Goal: Find contact information: Find contact information

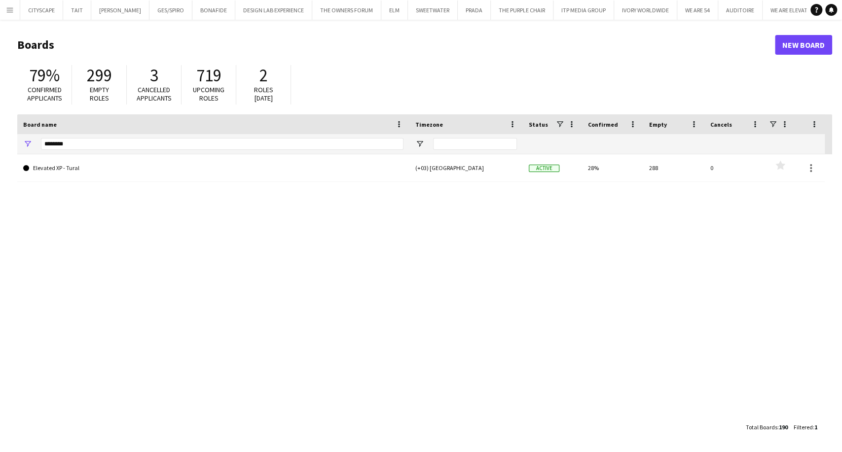
click at [12, 6] on app-icon "Menu" at bounding box center [10, 10] width 8 height 8
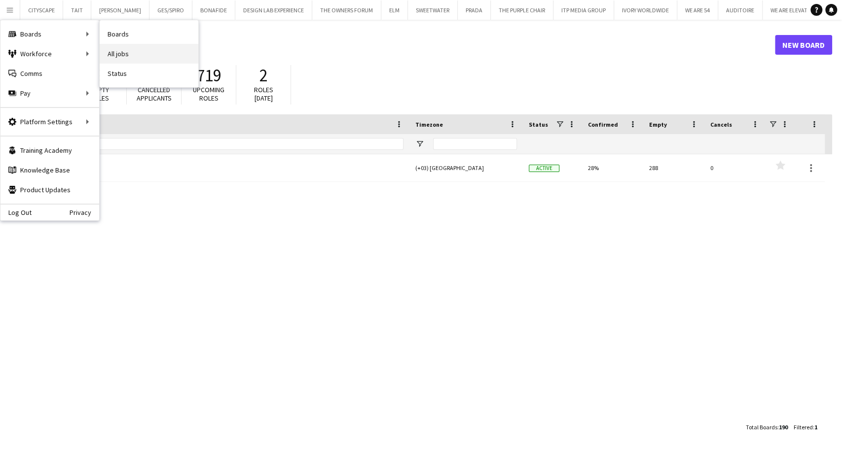
click at [124, 60] on link "All jobs" at bounding box center [149, 54] width 99 height 20
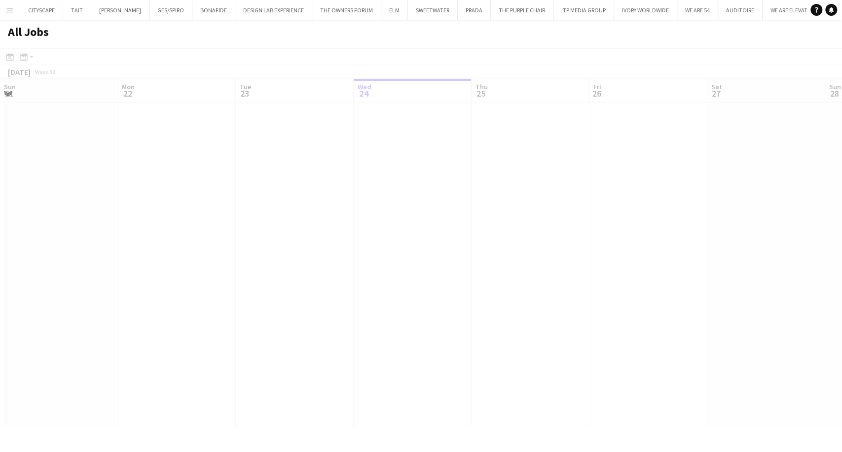
scroll to position [0, 236]
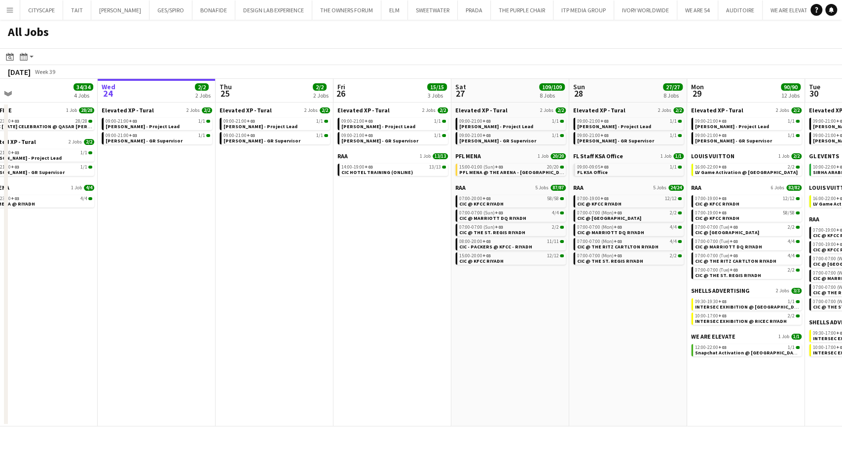
drag, startPoint x: 375, startPoint y: 299, endPoint x: 352, endPoint y: 298, distance: 23.7
click at [352, 298] on app-calendar-viewport "Sun 21 29/29 2 Jobs Mon 22 30/30 3 Jobs Tue 23 34/34 4 Jobs Wed 24 2/2 2 Jobs T…" at bounding box center [421, 253] width 842 height 348
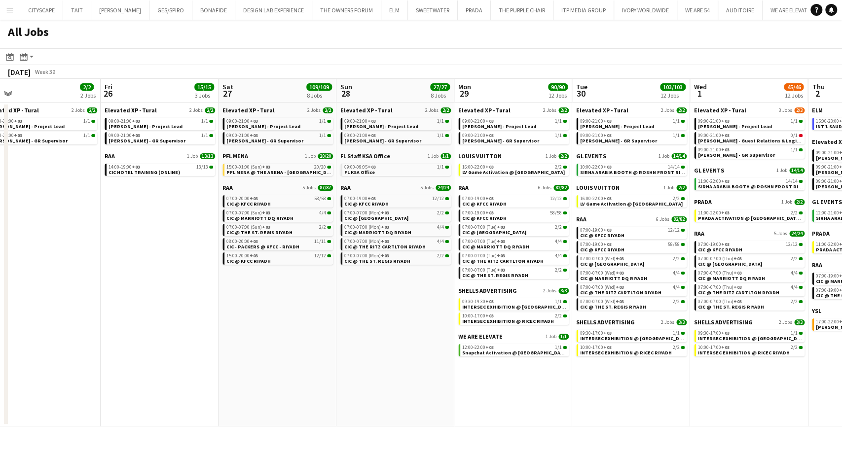
scroll to position [0, 282]
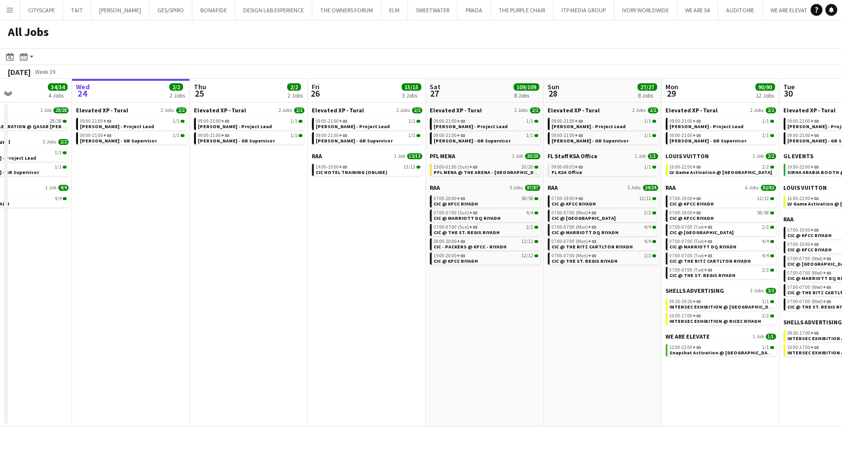
drag, startPoint x: 451, startPoint y: 299, endPoint x: 193, endPoint y: 292, distance: 258.0
click at [193, 292] on app-calendar-viewport "Sun 21 29/29 2 Jobs Mon 22 30/30 3 Jobs Tue 23 34/34 4 Jobs Wed 24 2/2 2 Jobs T…" at bounding box center [421, 253] width 842 height 348
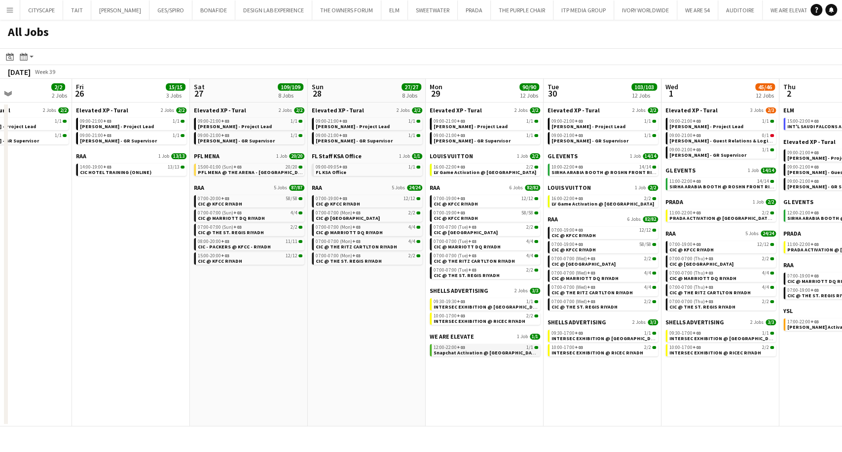
click at [462, 354] on span "Snapchat Activation @ [GEOGRAPHIC_DATA]" at bounding box center [486, 353] width 106 height 6
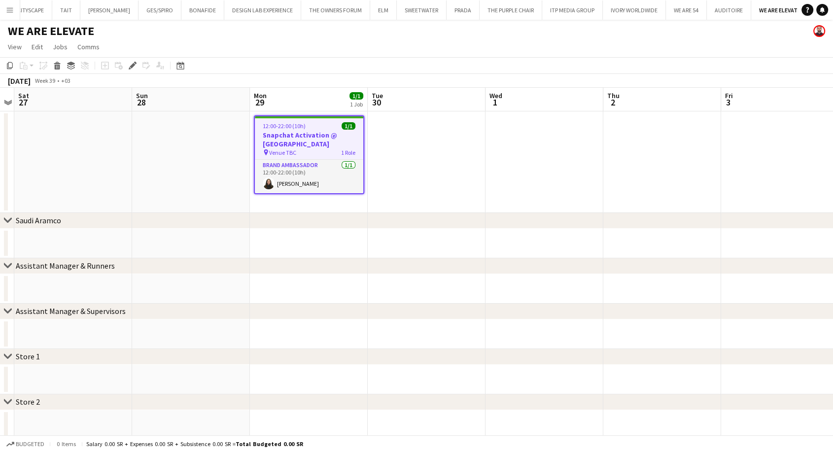
click at [306, 135] on h3 "Snapchat Activation @ [GEOGRAPHIC_DATA]" at bounding box center [309, 140] width 108 height 18
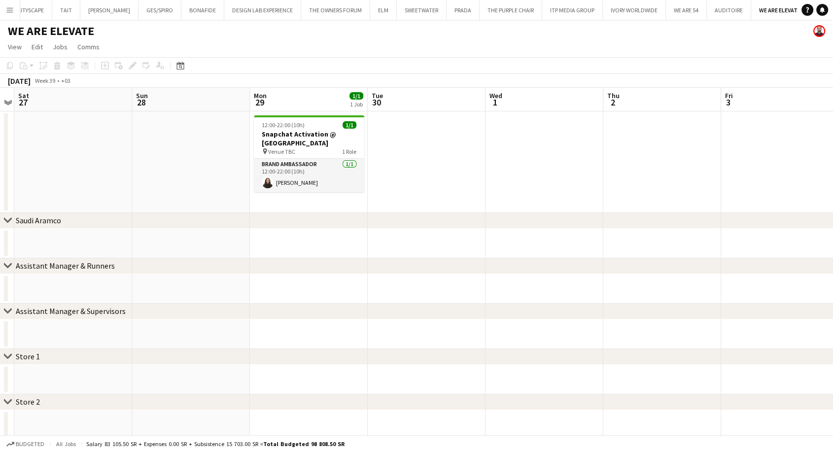
click at [18, 7] on button "Menu" at bounding box center [10, 10] width 20 height 20
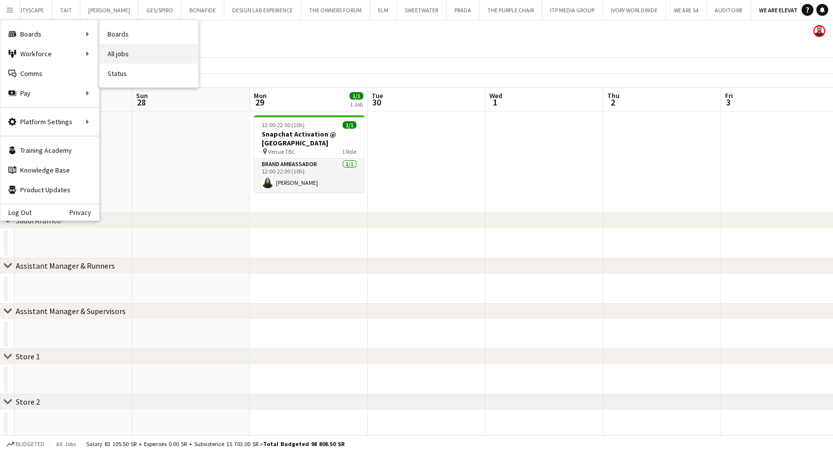
click at [131, 50] on link "All jobs" at bounding box center [149, 54] width 99 height 20
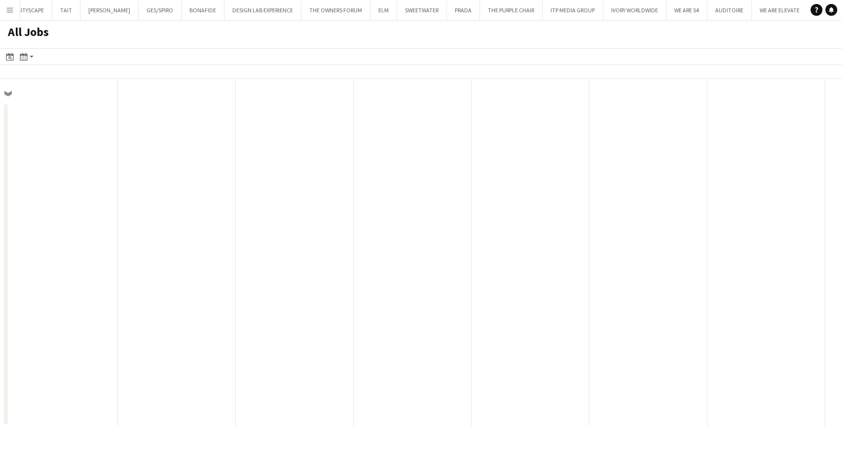
scroll to position [0, 236]
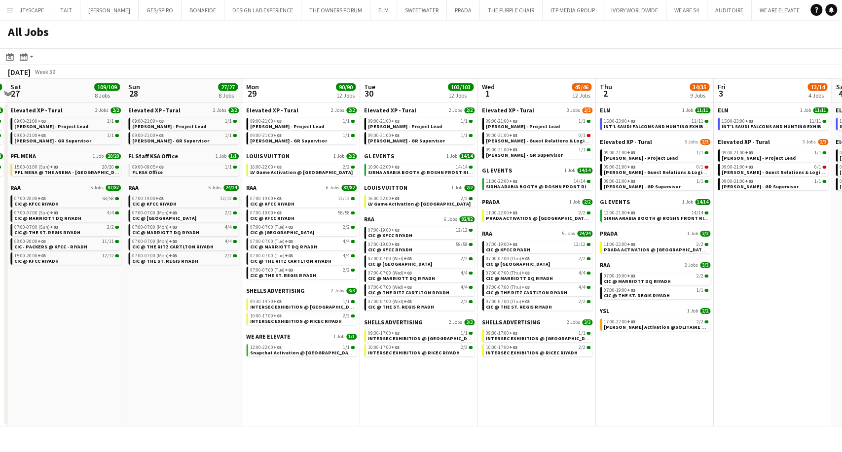
drag, startPoint x: 725, startPoint y: 226, endPoint x: 251, endPoint y: 219, distance: 473.5
click at [251, 219] on app-calendar-viewport "Tue 23 34/34 4 Jobs Wed 24 2/2 2 Jobs Thu 25 2/2 2 Jobs Fri 26 15/15 3 Jobs Sat…" at bounding box center [421, 253] width 842 height 348
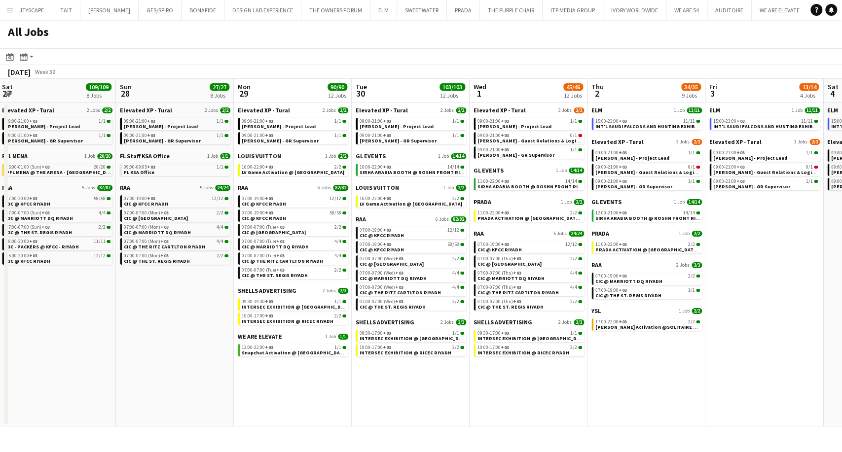
scroll to position [0, 268]
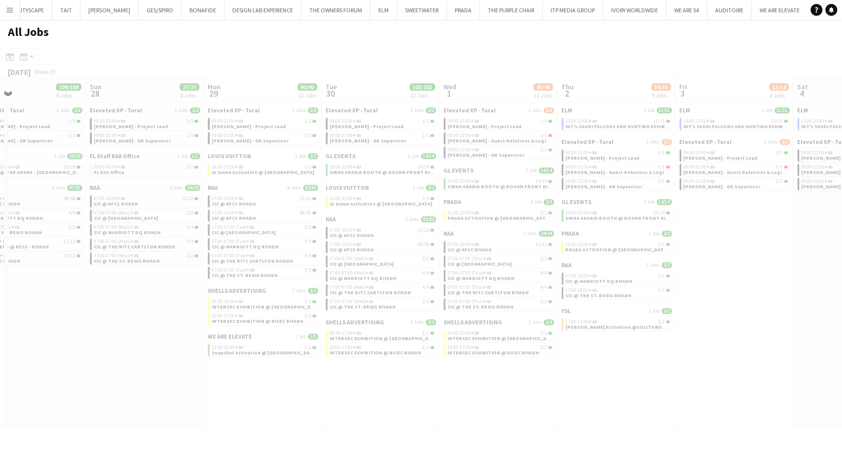
drag, startPoint x: 586, startPoint y: 271, endPoint x: 270, endPoint y: 247, distance: 317.0
click at [270, 247] on app-all-jobs "All Jobs Date picker SEP 2025 SEP 2025 Monday M Tuesday T Wednesday W Thursday …" at bounding box center [421, 223] width 842 height 407
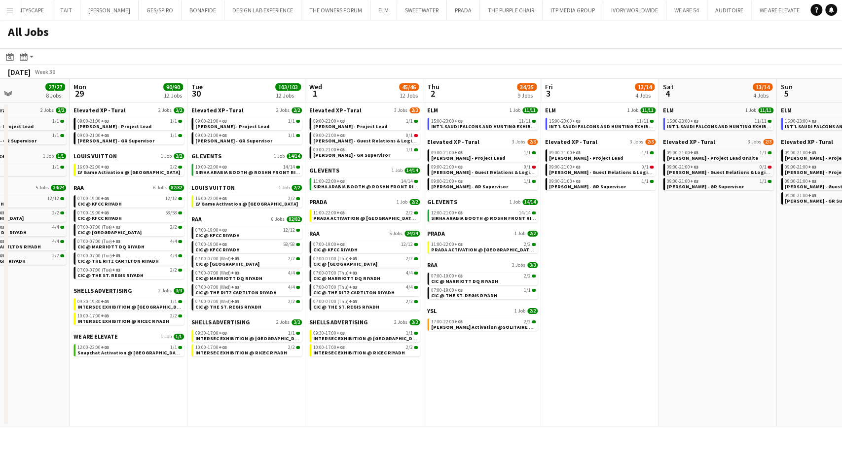
drag, startPoint x: 697, startPoint y: 308, endPoint x: 540, endPoint y: 290, distance: 157.3
click at [541, 291] on app-calendar-viewport "Thu 25 2/2 2 Jobs Fri 26 15/15 3 Jobs Sat 27 109/109 8 Jobs Sun 28 27/27 8 Jobs…" at bounding box center [421, 253] width 842 height 348
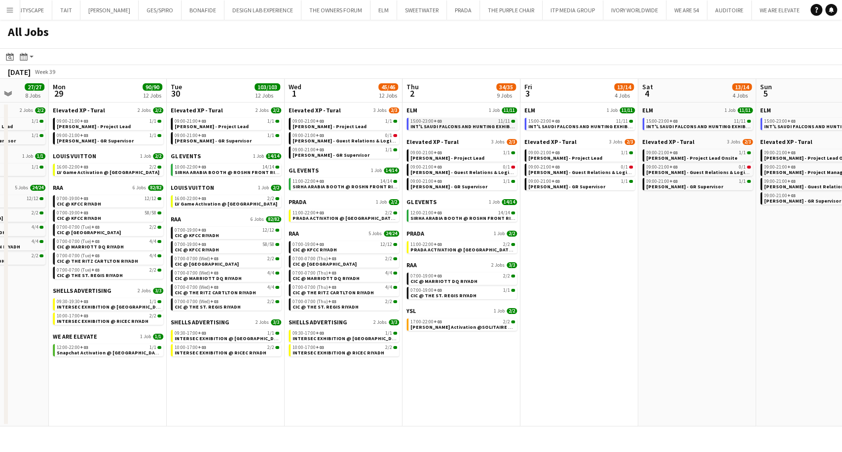
click at [455, 129] on span "INT'L SAUDI FALCONS AND HUNTING EXHIBITION '25 @ [GEOGRAPHIC_DATA] - [GEOGRAPHI…" at bounding box center [525, 126] width 231 height 6
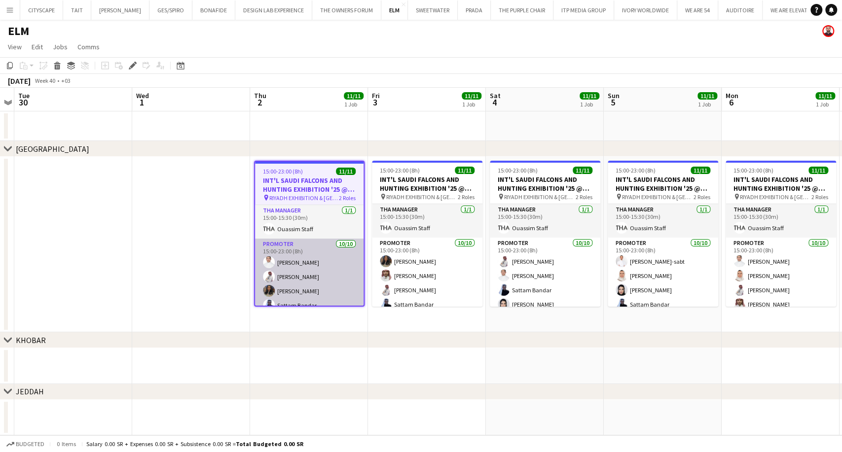
click at [320, 274] on app-card-role "Promoter [DATE] 15:00-23:00 (8h) [PERSON_NAME] [PERSON_NAME] AlDhawi Shouq [PER…" at bounding box center [309, 320] width 108 height 162
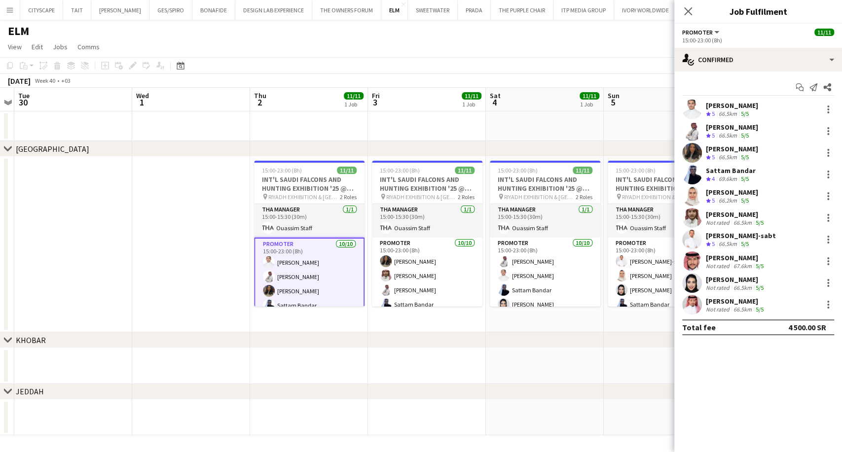
click at [706, 114] on icon "Crew rating" at bounding box center [708, 113] width 5 height 5
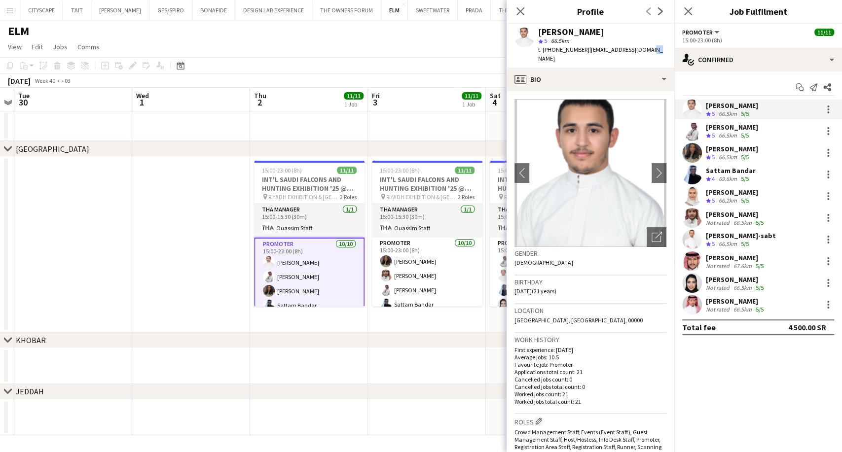
drag, startPoint x: 659, startPoint y: 50, endPoint x: 644, endPoint y: 51, distance: 14.8
click at [644, 51] on div "[PERSON_NAME] star 5 66.5km t. [PHONE_NUMBER] | [EMAIL_ADDRESS][DOMAIN_NAME]" at bounding box center [590, 46] width 168 height 44
drag, startPoint x: 583, startPoint y: 50, endPoint x: 544, endPoint y: 49, distance: 39.0
click at [544, 49] on div "t. [PHONE_NUMBER] | [EMAIL_ADDRESS][DOMAIN_NAME]" at bounding box center [602, 54] width 128 height 18
copy div "[PHONE_NUMBER] |"
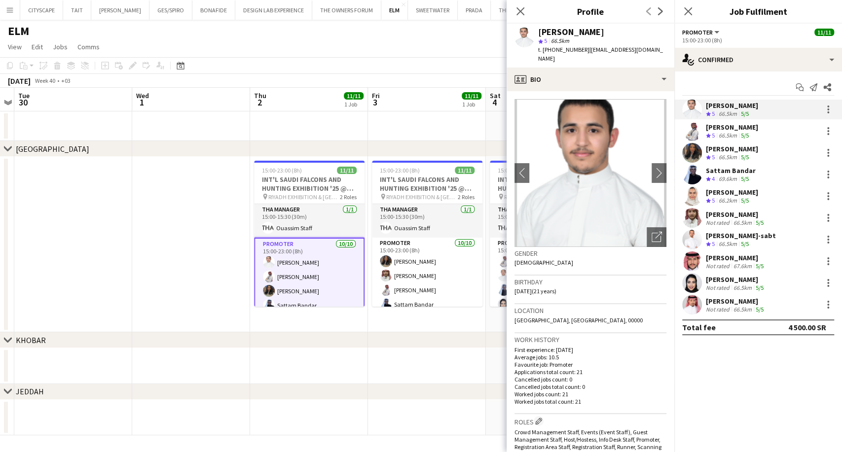
click at [711, 129] on div "[PERSON_NAME]" at bounding box center [732, 127] width 52 height 9
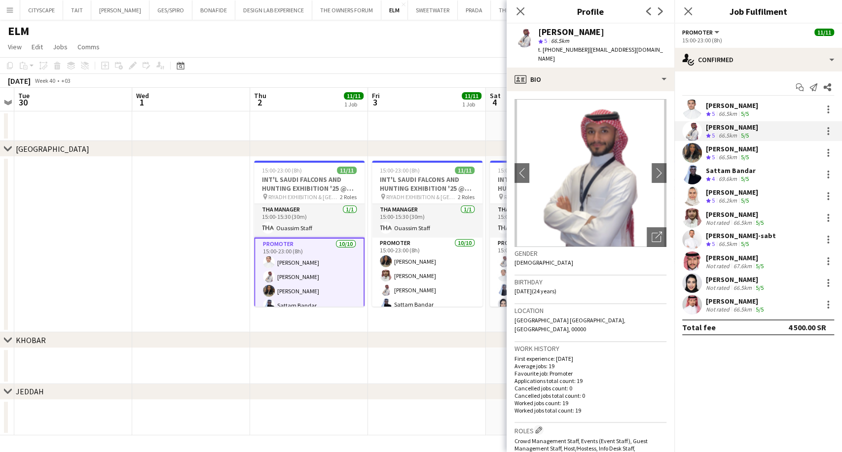
drag, startPoint x: 582, startPoint y: 50, endPoint x: 541, endPoint y: 50, distance: 41.4
click at [541, 50] on span "t. [PHONE_NUMBER]" at bounding box center [563, 49] width 51 height 7
copy span "[PHONE_NUMBER]"
click at [720, 151] on div "[PERSON_NAME]" at bounding box center [732, 148] width 52 height 9
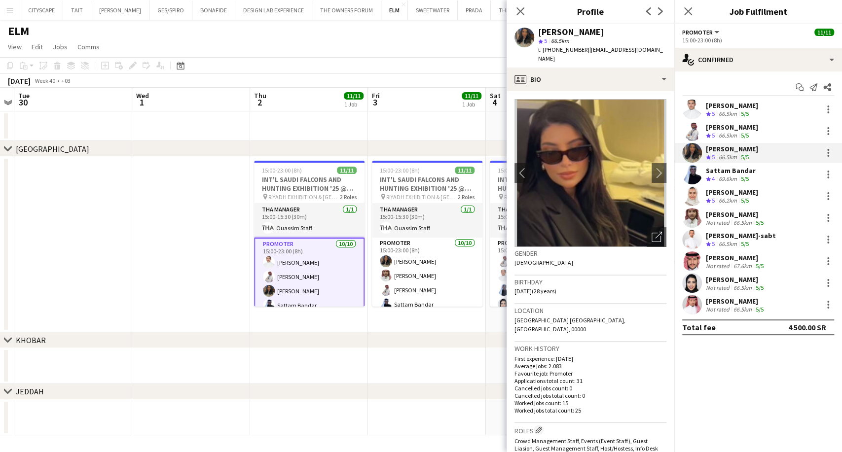
drag, startPoint x: 581, startPoint y: 50, endPoint x: 545, endPoint y: 49, distance: 36.0
click at [545, 49] on span "t. [PHONE_NUMBER]" at bounding box center [563, 49] width 51 height 7
copy span "966594677987"
click at [720, 181] on div "69.6km" at bounding box center [728, 179] width 22 height 8
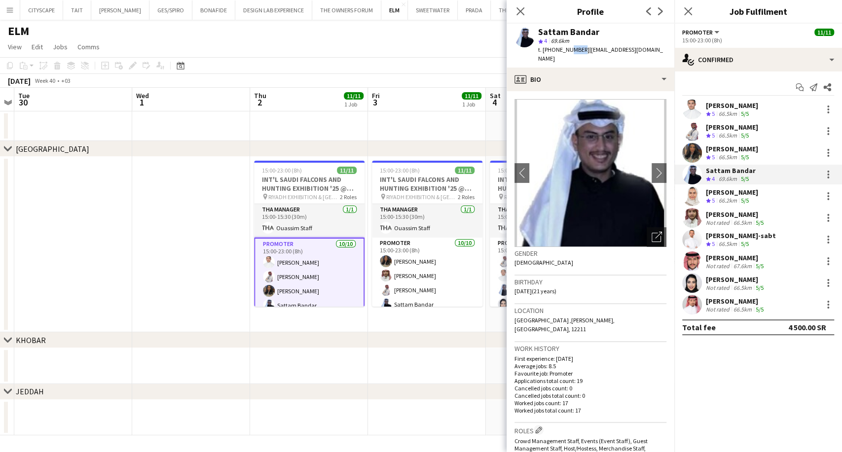
drag, startPoint x: 579, startPoint y: 47, endPoint x: 567, endPoint y: 48, distance: 12.9
click at [567, 48] on span "t. [PHONE_NUMBER]" at bounding box center [563, 49] width 51 height 7
drag, startPoint x: 583, startPoint y: 50, endPoint x: 546, endPoint y: 50, distance: 36.5
click at [546, 50] on div "t. [PHONE_NUMBER] | [EMAIL_ADDRESS][DOMAIN_NAME]" at bounding box center [602, 54] width 128 height 18
copy div "966508118155 |"
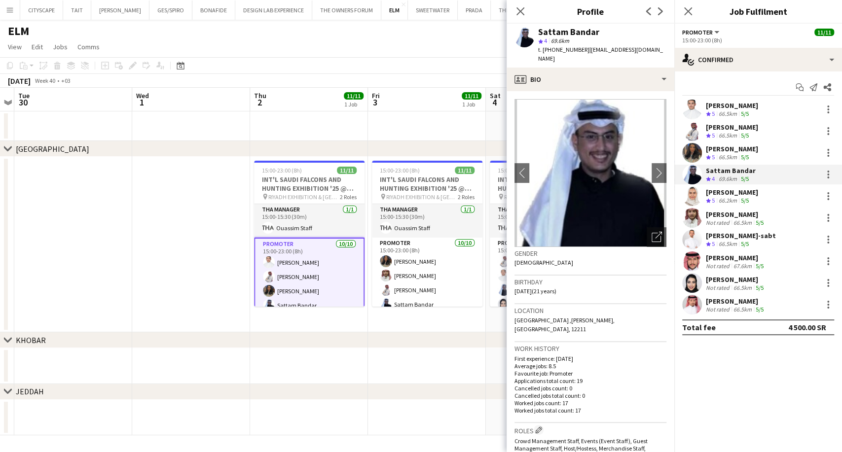
click at [725, 198] on div "66.2km" at bounding box center [728, 201] width 22 height 8
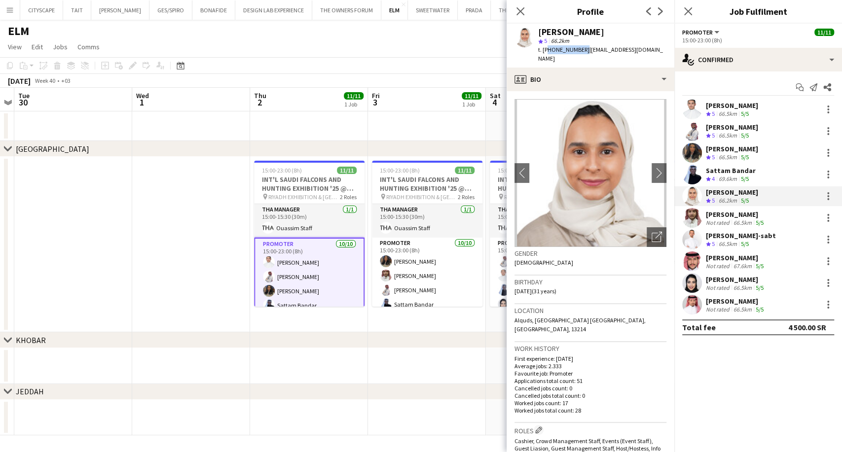
drag, startPoint x: 581, startPoint y: 51, endPoint x: 545, endPoint y: 49, distance: 36.1
click at [545, 49] on span "t. [PHONE_NUMBER]" at bounding box center [563, 49] width 51 height 7
copy span "966552783316"
click at [736, 217] on div "[PERSON_NAME]" at bounding box center [736, 214] width 60 height 9
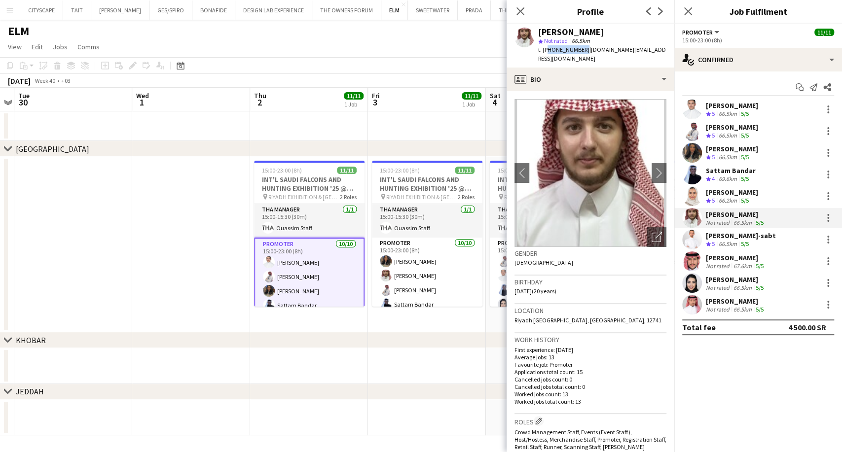
drag, startPoint x: 580, startPoint y: 51, endPoint x: 546, endPoint y: 50, distance: 34.1
click at [546, 50] on span "t. [PHONE_NUMBER]" at bounding box center [563, 49] width 51 height 7
copy span "966545900266"
click at [753, 236] on div "[PERSON_NAME]-sabt" at bounding box center [741, 235] width 70 height 9
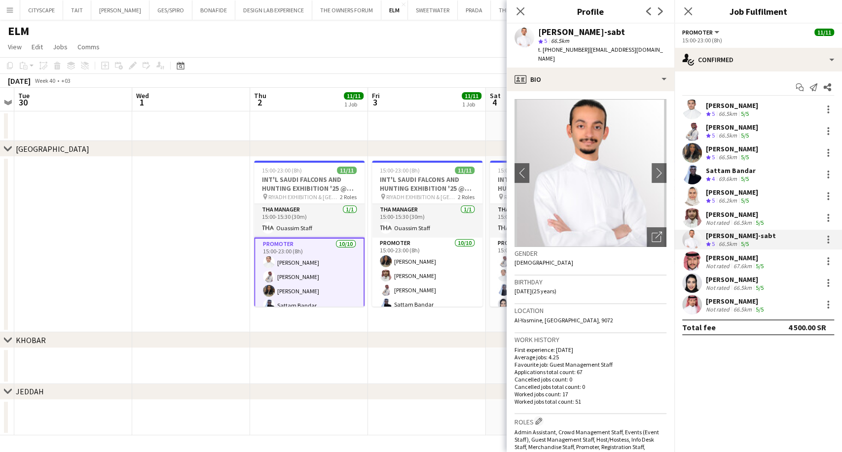
drag, startPoint x: 581, startPoint y: 49, endPoint x: 545, endPoint y: 48, distance: 36.0
click at [545, 48] on div "t. [PHONE_NUMBER] | [EMAIL_ADDRESS][DOMAIN_NAME]" at bounding box center [602, 54] width 128 height 18
copy div "966597797877 |"
click at [726, 261] on div "[PERSON_NAME]" at bounding box center [736, 257] width 60 height 9
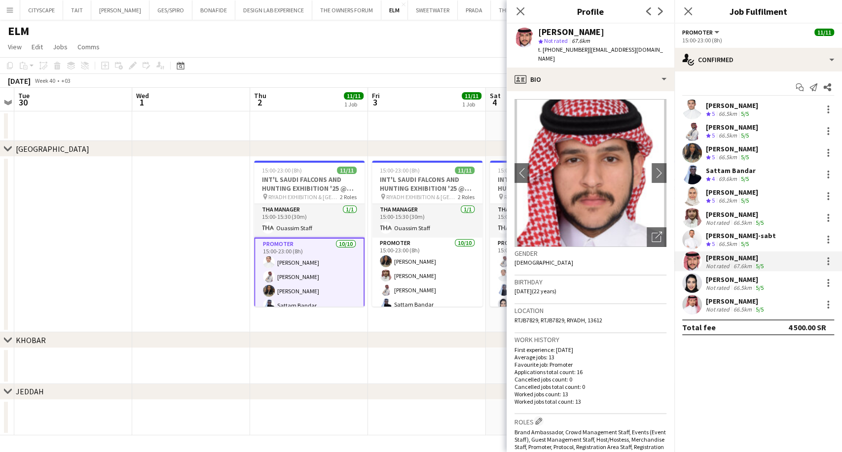
drag, startPoint x: 582, startPoint y: 48, endPoint x: 546, endPoint y: 48, distance: 35.5
click at [546, 48] on div "t. [PHONE_NUMBER] | [EMAIL_ADDRESS][DOMAIN_NAME]" at bounding box center [602, 54] width 128 height 18
copy span "966531489950"
click at [740, 274] on div "[PERSON_NAME] Not rated 66.5km 5/5" at bounding box center [758, 283] width 168 height 20
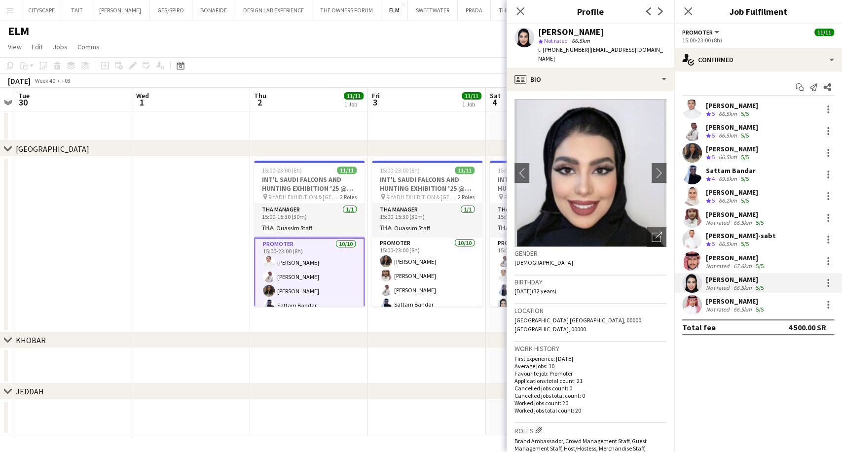
drag, startPoint x: 581, startPoint y: 49, endPoint x: 547, endPoint y: 48, distance: 34.5
click at [547, 48] on span "t. [PHONE_NUMBER]" at bounding box center [563, 49] width 51 height 7
copy span "966581555158"
click at [746, 306] on div "66.5km" at bounding box center [742, 309] width 22 height 7
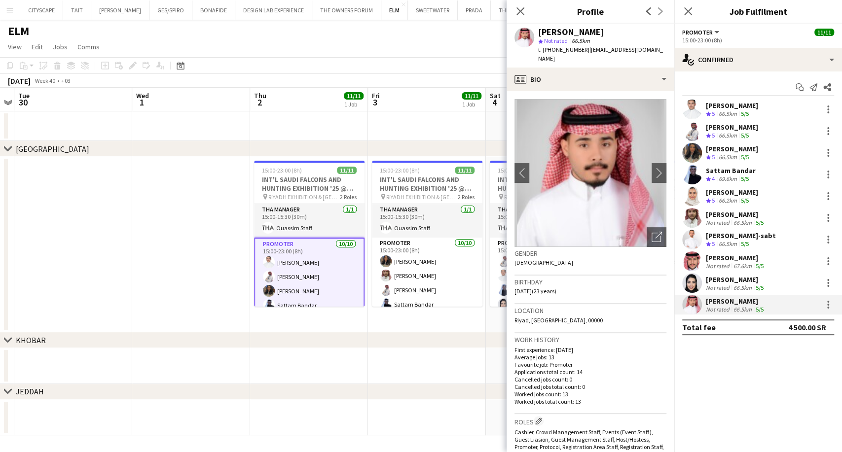
drag, startPoint x: 581, startPoint y: 49, endPoint x: 547, endPoint y: 51, distance: 34.6
click at [547, 51] on span "t. [PHONE_NUMBER]" at bounding box center [563, 49] width 51 height 7
copy span "966550381441"
click at [730, 130] on div "[PERSON_NAME]" at bounding box center [732, 127] width 52 height 9
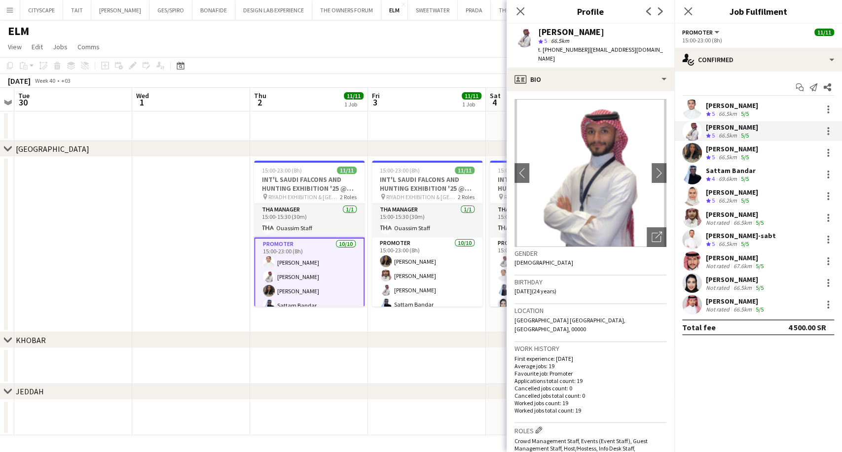
scroll to position [219, 0]
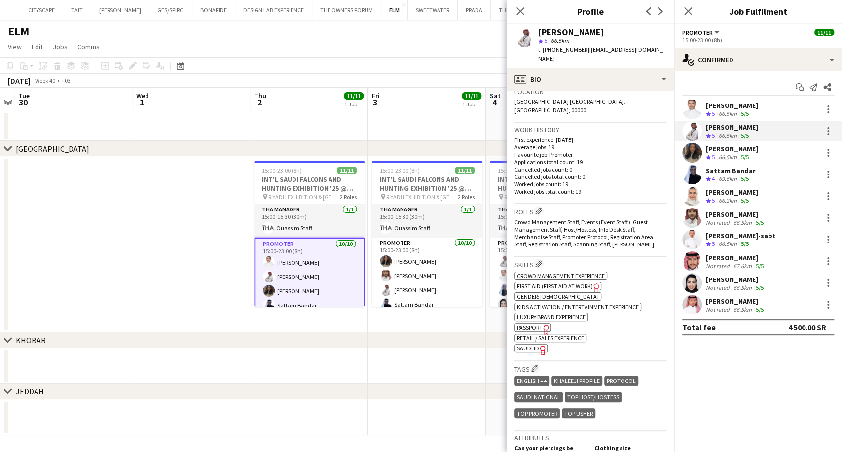
click at [536, 336] on div "ok-circled2 background Layer 1 cross-circle-red background Layer 1 Crowd manage…" at bounding box center [590, 311] width 152 height 83
click at [537, 345] on span "SAUDI ID" at bounding box center [528, 348] width 22 height 7
click at [730, 243] on div "66.5km" at bounding box center [728, 244] width 22 height 8
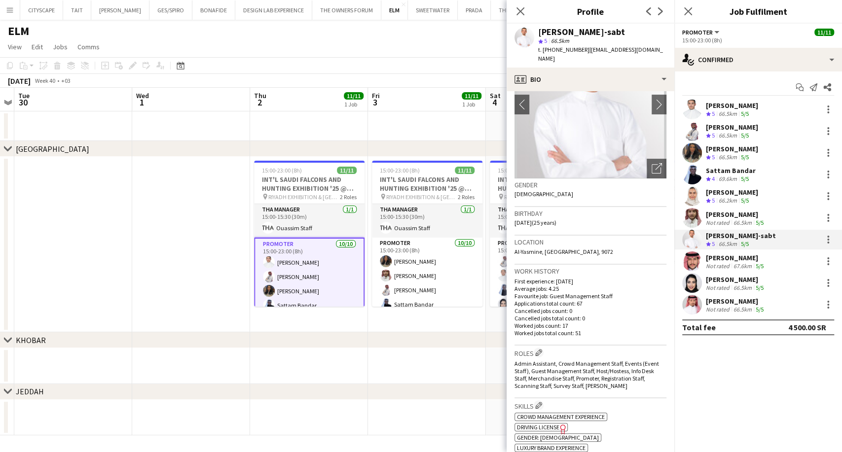
scroll to position [164, 0]
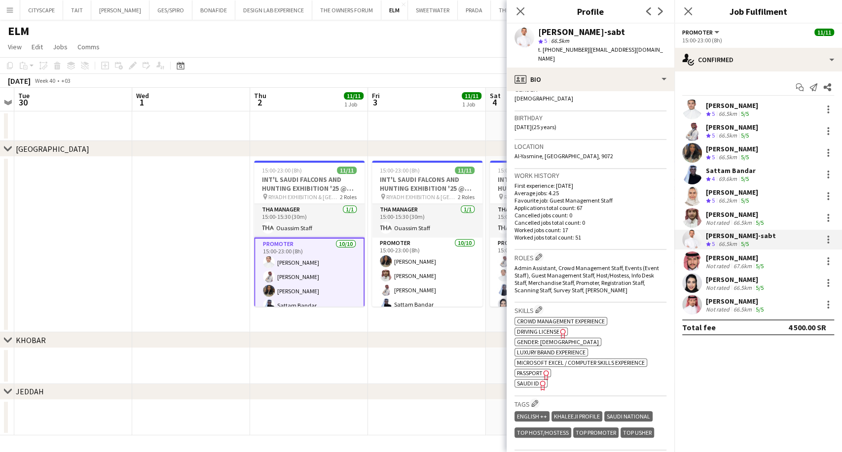
click at [529, 380] on span "SAUDI ID" at bounding box center [528, 383] width 22 height 7
click at [722, 192] on div "[PERSON_NAME]" at bounding box center [732, 192] width 52 height 9
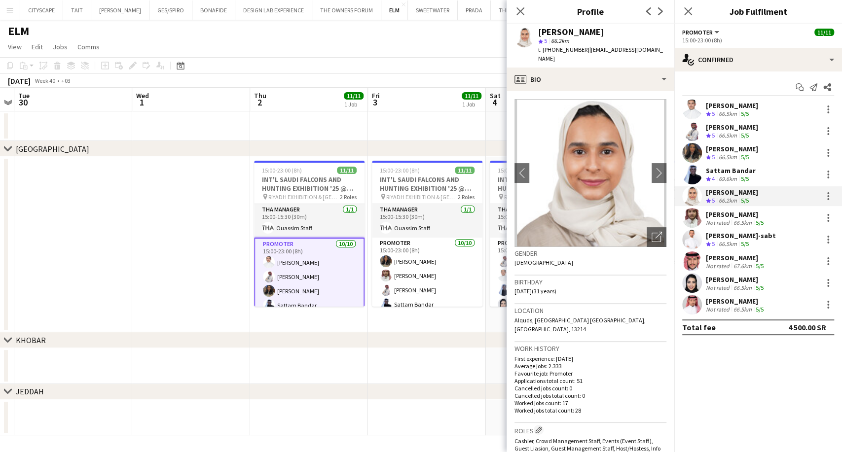
scroll to position [219, 0]
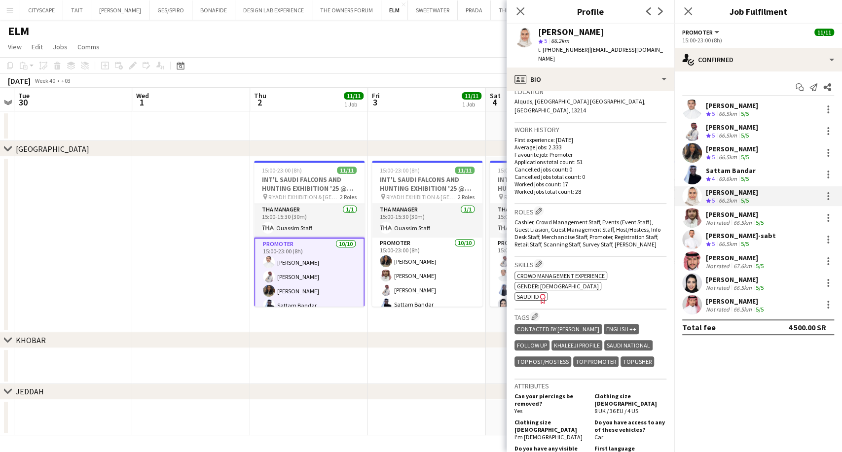
click at [528, 293] on span "SAUDI ID" at bounding box center [528, 296] width 22 height 7
click at [714, 175] on span "4" at bounding box center [713, 178] width 3 height 7
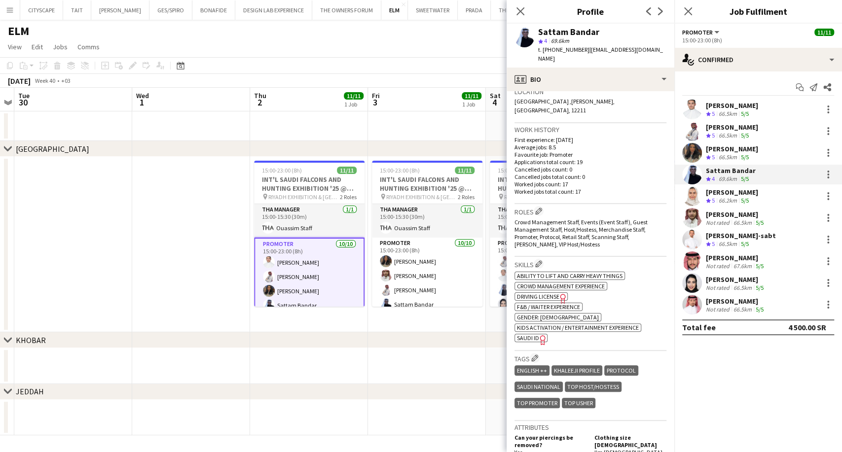
click at [538, 335] on icon "Freelancer has uploaded a photo validation of skill. Click to see" at bounding box center [543, 340] width 10 height 10
click at [724, 296] on div "[PERSON_NAME] Not rated 66.5km 5/5" at bounding box center [758, 305] width 168 height 20
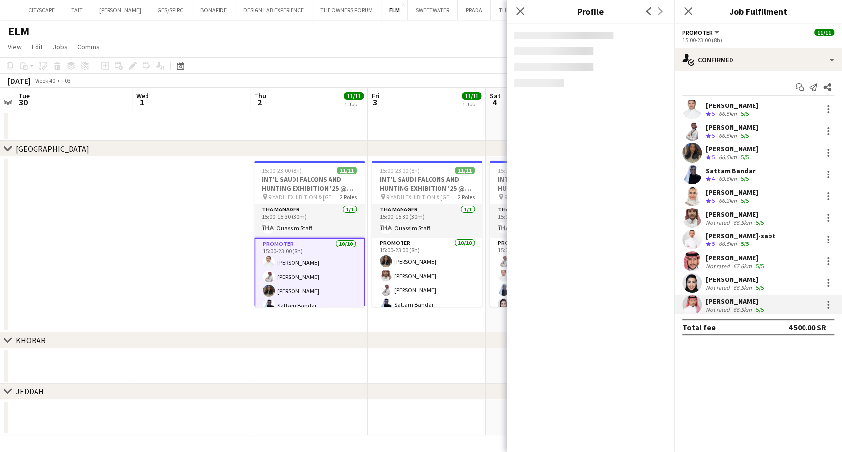
click at [720, 266] on div "Not rated" at bounding box center [719, 265] width 26 height 7
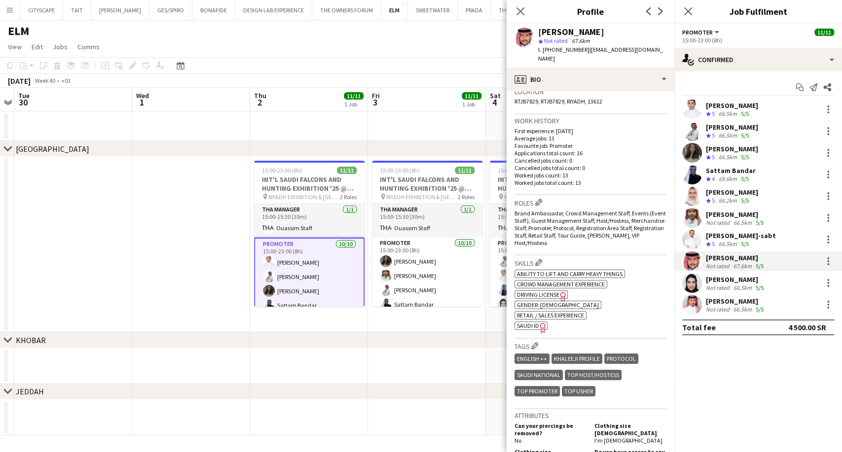
click at [532, 322] on span "SAUDI ID" at bounding box center [528, 325] width 22 height 7
click at [718, 283] on div "[PERSON_NAME]" at bounding box center [736, 279] width 60 height 9
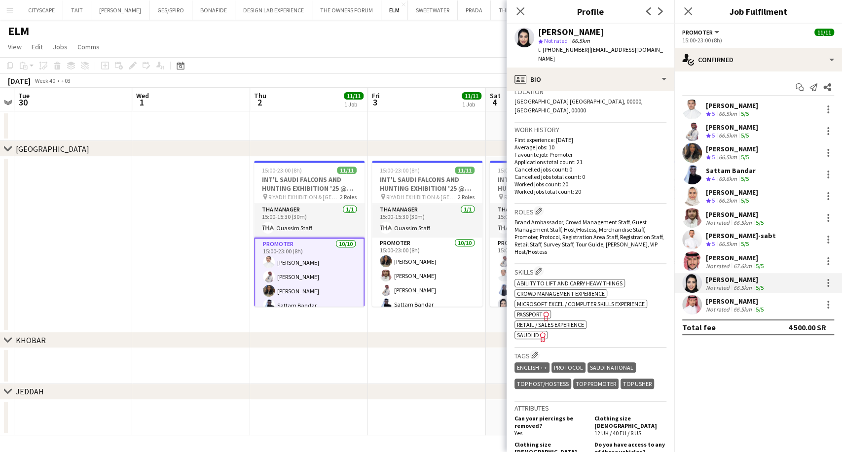
click at [529, 331] on span "SAUDI ID" at bounding box center [528, 334] width 22 height 7
click at [736, 309] on div "66.5km" at bounding box center [742, 309] width 22 height 7
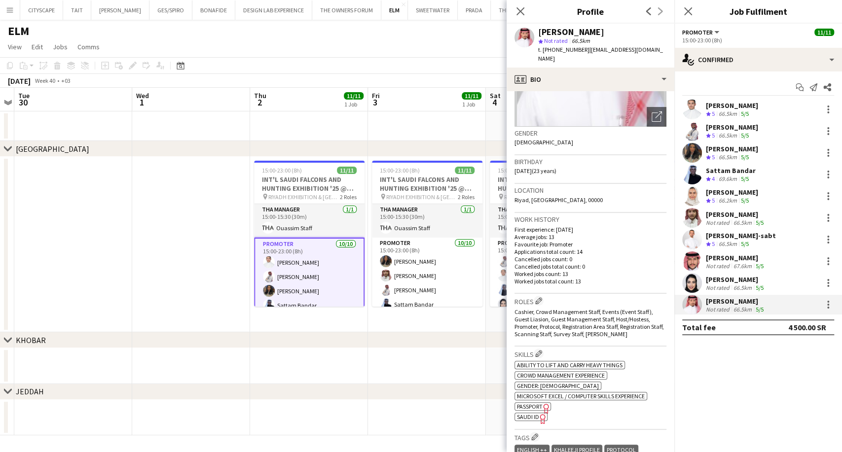
scroll to position [164, 0]
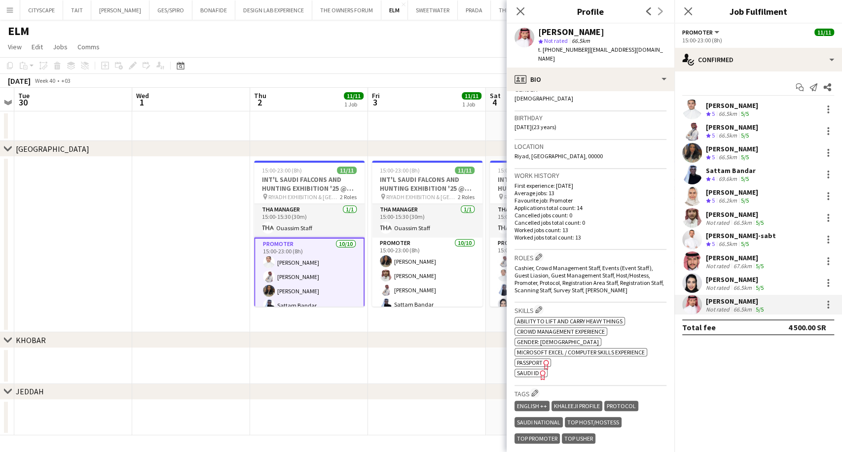
click at [527, 369] on span "SAUDI ID" at bounding box center [528, 372] width 22 height 7
click at [718, 253] on div "[PERSON_NAME]" at bounding box center [736, 257] width 60 height 9
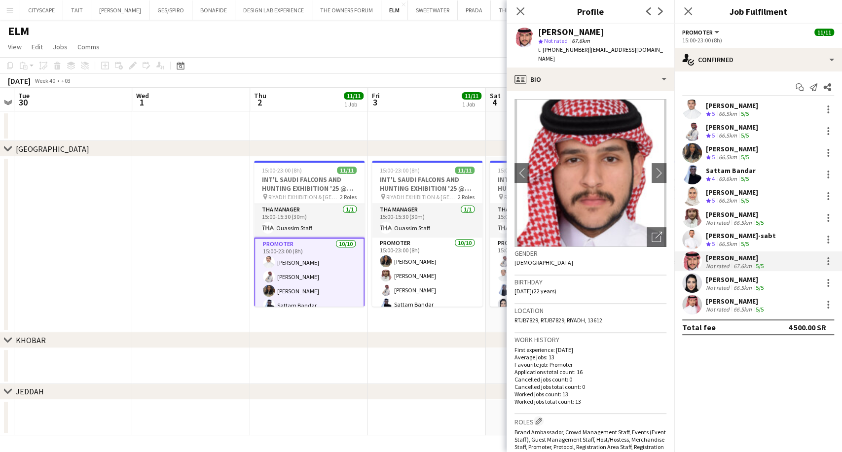
click at [718, 229] on div "[PERSON_NAME] Crew rating 5 66.5km 5/5 [PERSON_NAME] Crew rating 5 66.5km 5/5 S…" at bounding box center [758, 207] width 168 height 215
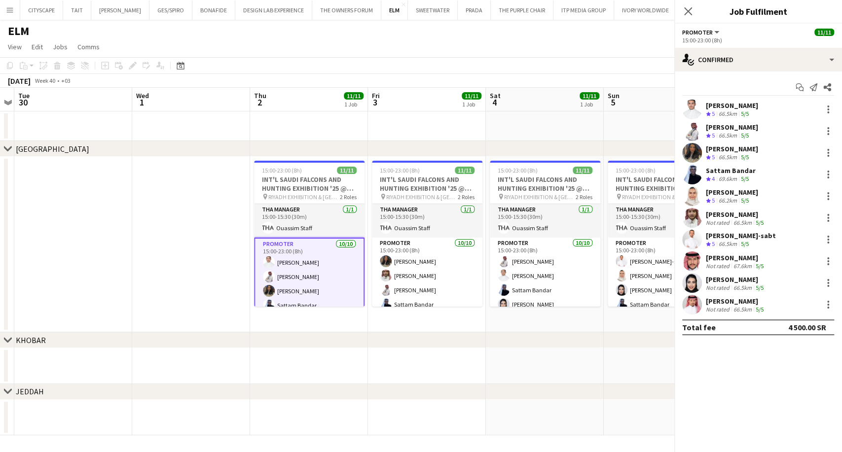
click at [714, 210] on div "[PERSON_NAME]" at bounding box center [736, 214] width 60 height 9
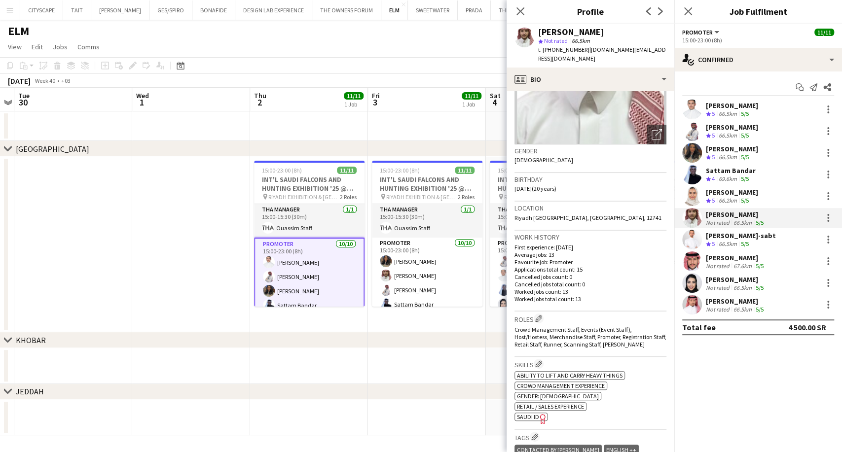
scroll to position [219, 0]
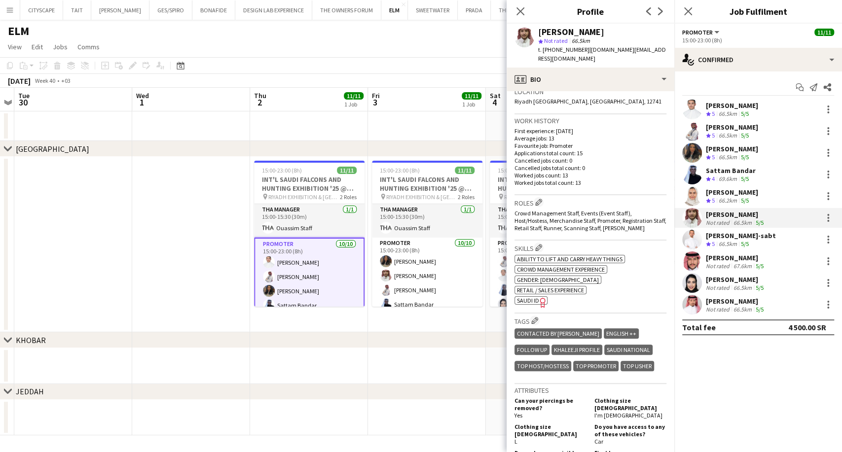
click at [529, 297] on span "SAUDI ID" at bounding box center [528, 300] width 22 height 7
click at [726, 156] on div "66.5km" at bounding box center [728, 157] width 22 height 8
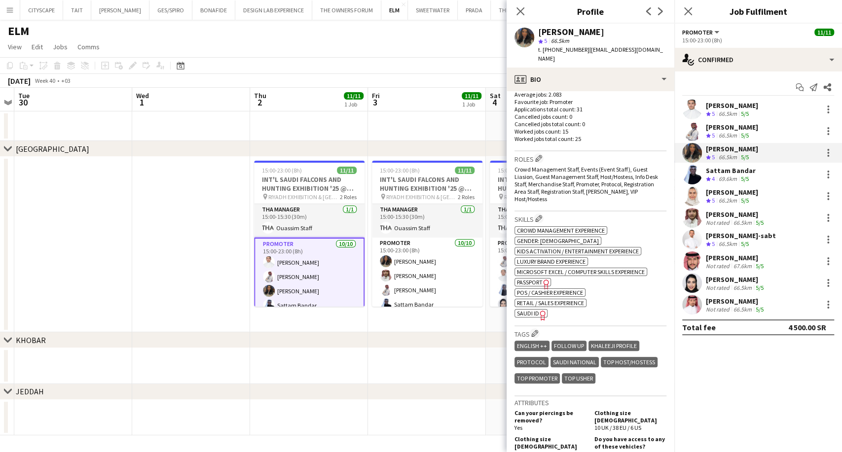
scroll to position [274, 0]
click at [535, 308] on span "SAUDI ID" at bounding box center [528, 311] width 22 height 7
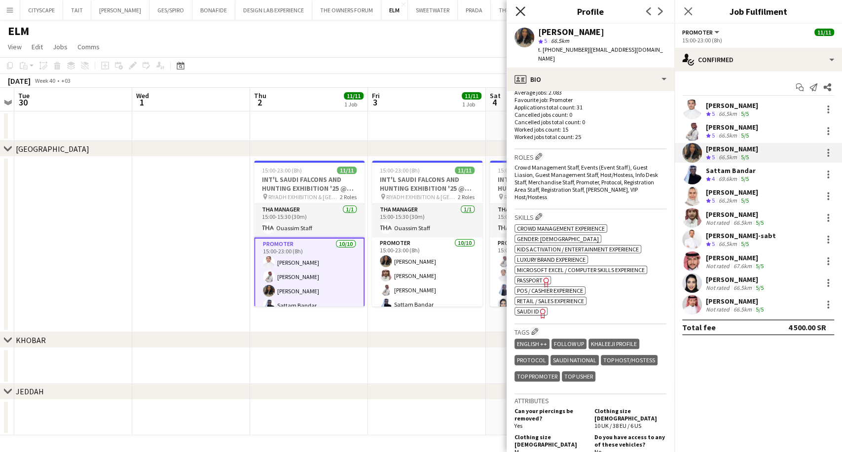
click at [522, 14] on icon at bounding box center [519, 10] width 9 height 9
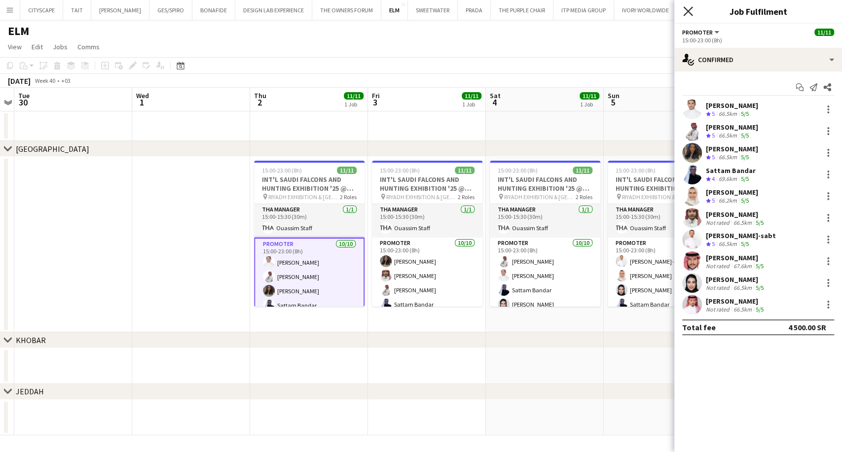
click at [690, 14] on icon at bounding box center [687, 10] width 9 height 9
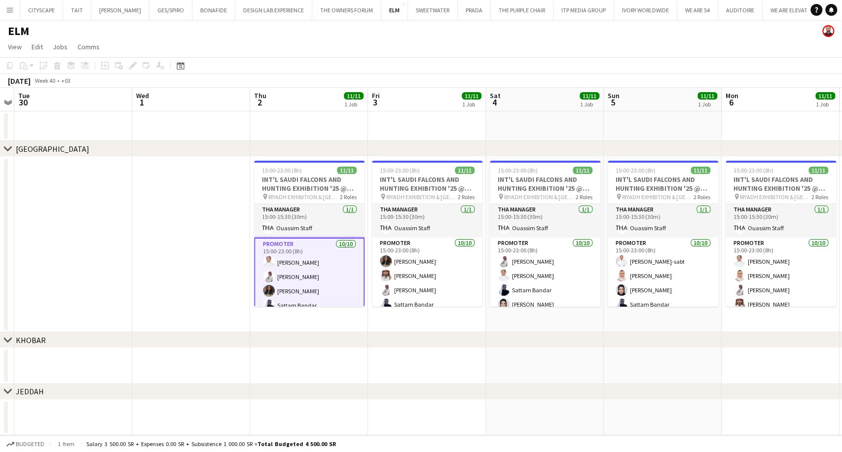
click at [9, 12] on app-icon "Menu" at bounding box center [10, 10] width 8 height 8
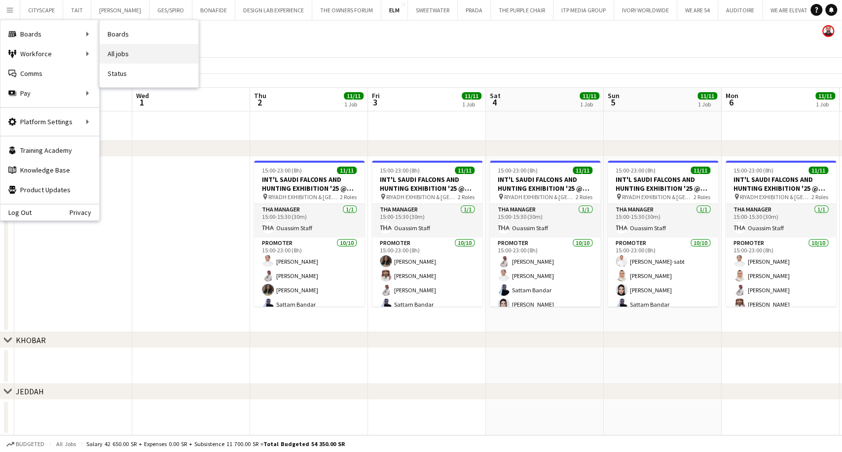
click at [117, 51] on link "All jobs" at bounding box center [149, 54] width 99 height 20
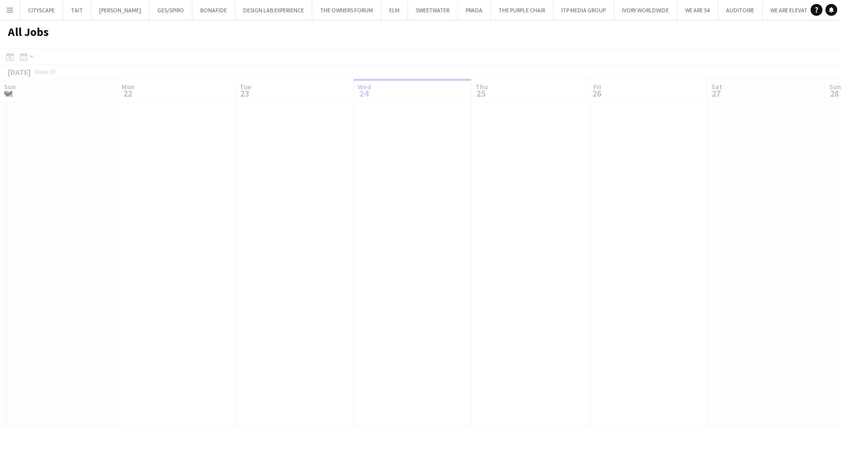
scroll to position [0, 236]
